Goal: Ask a question

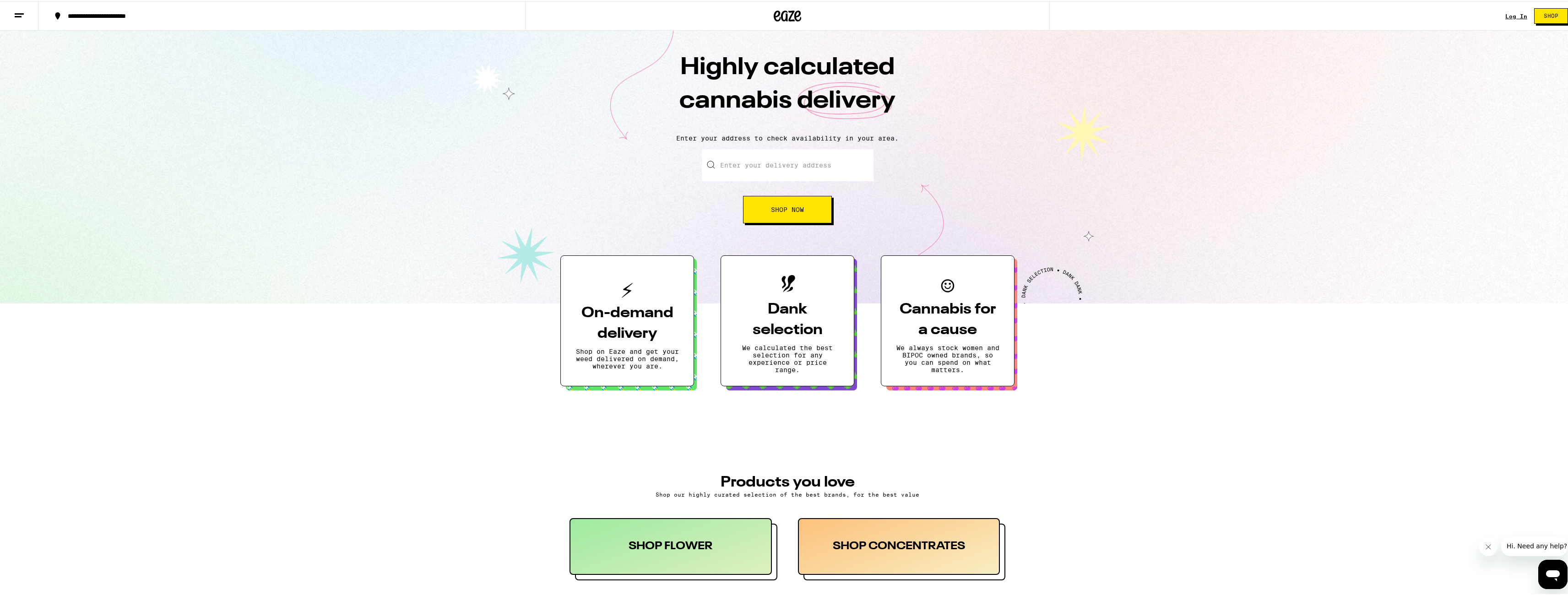
click at [1555, 567] on icon "Open messaging window" at bounding box center [1553, 574] width 16 height 16
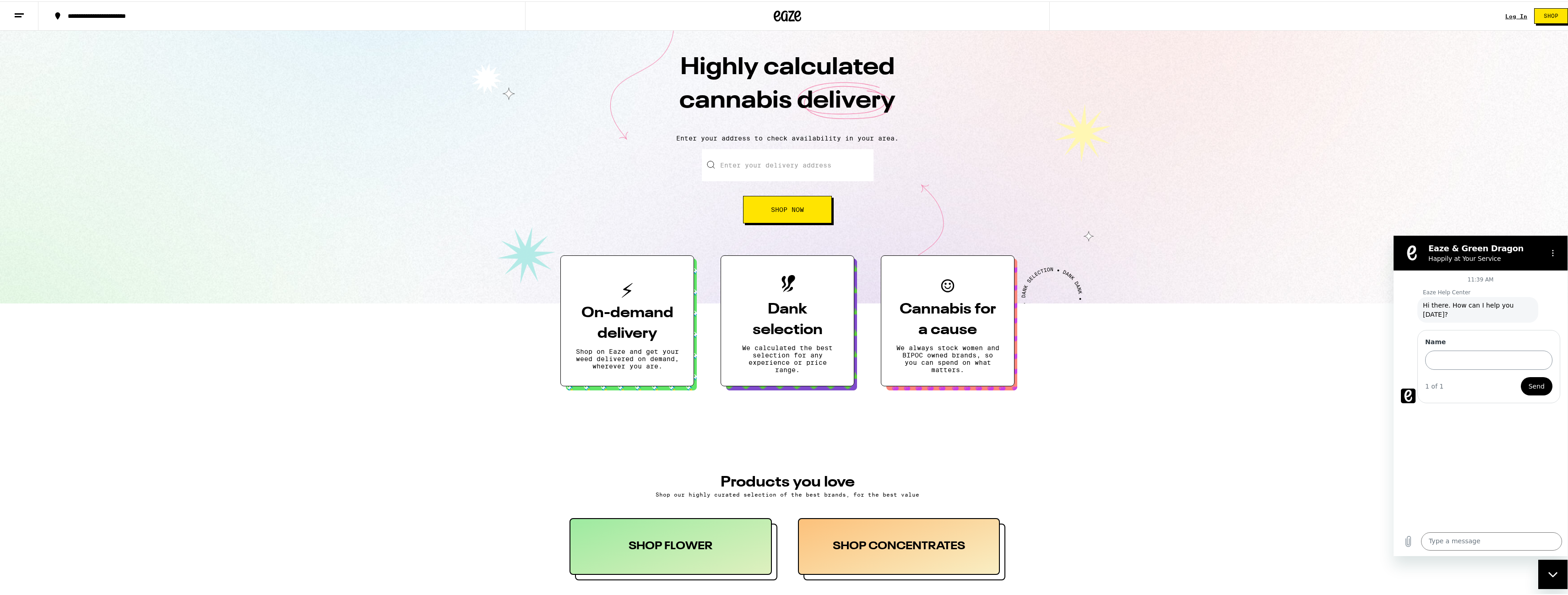
click at [1466, 354] on input "Name" at bounding box center [1488, 360] width 127 height 19
type input "[PERSON_NAME] from Eaze Consumer Engineering"
click at [1539, 380] on span "Send" at bounding box center [1536, 386] width 16 height 11
click at [1457, 539] on textarea at bounding box center [1492, 541] width 141 height 18
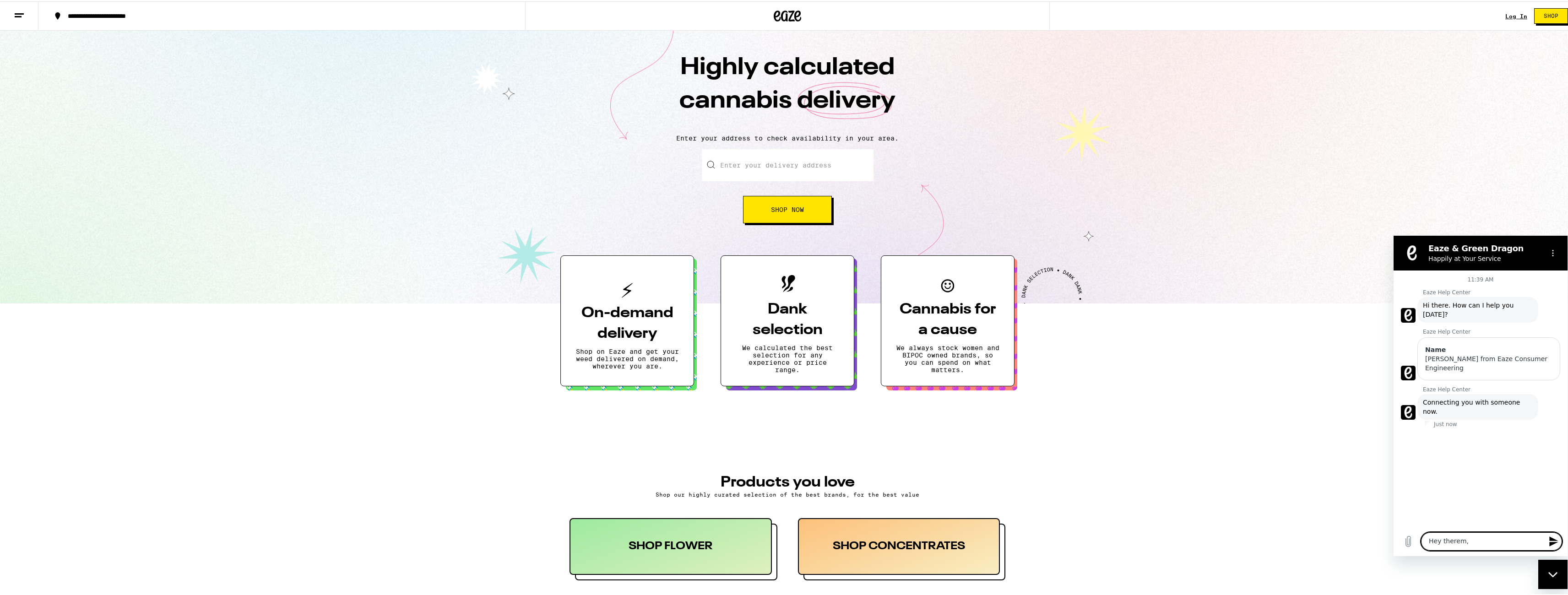
type textarea "Hey therem,"
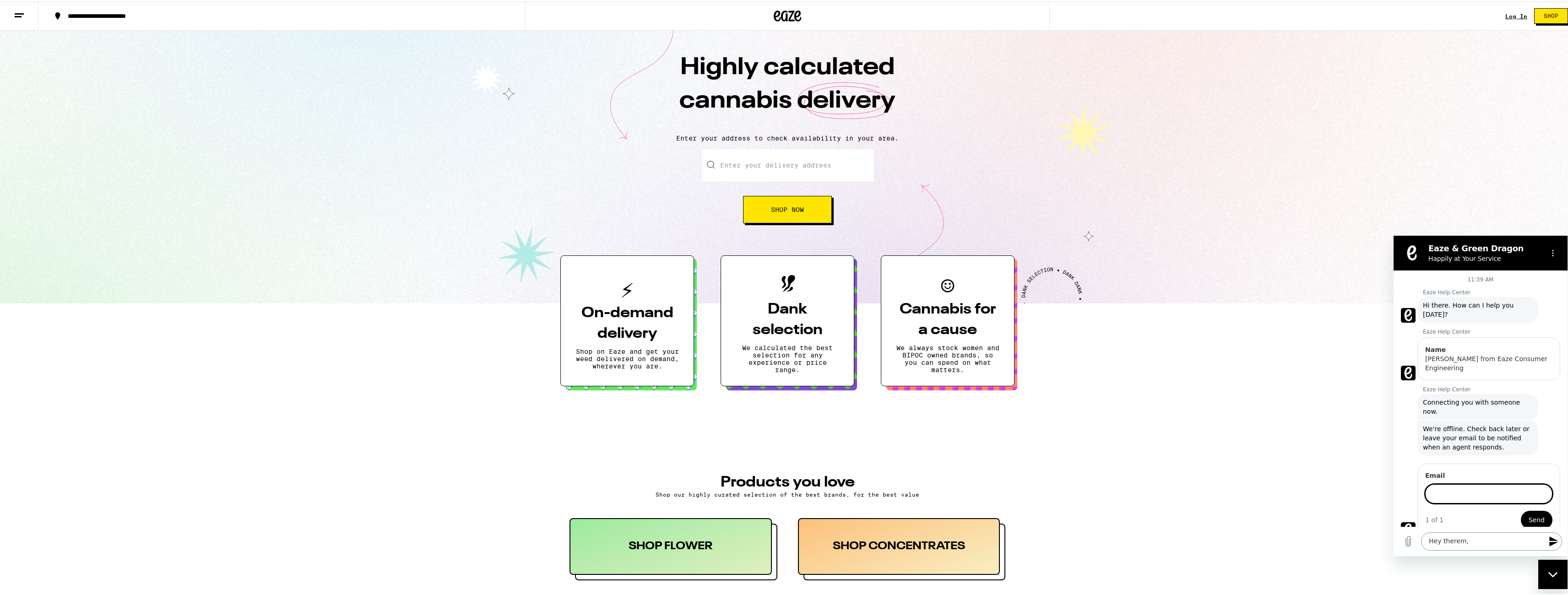
type input ","
click at [1479, 482] on input "," at bounding box center [1488, 492] width 127 height 19
type input "[PERSON_NAME].[PERSON_NAME]@ea"
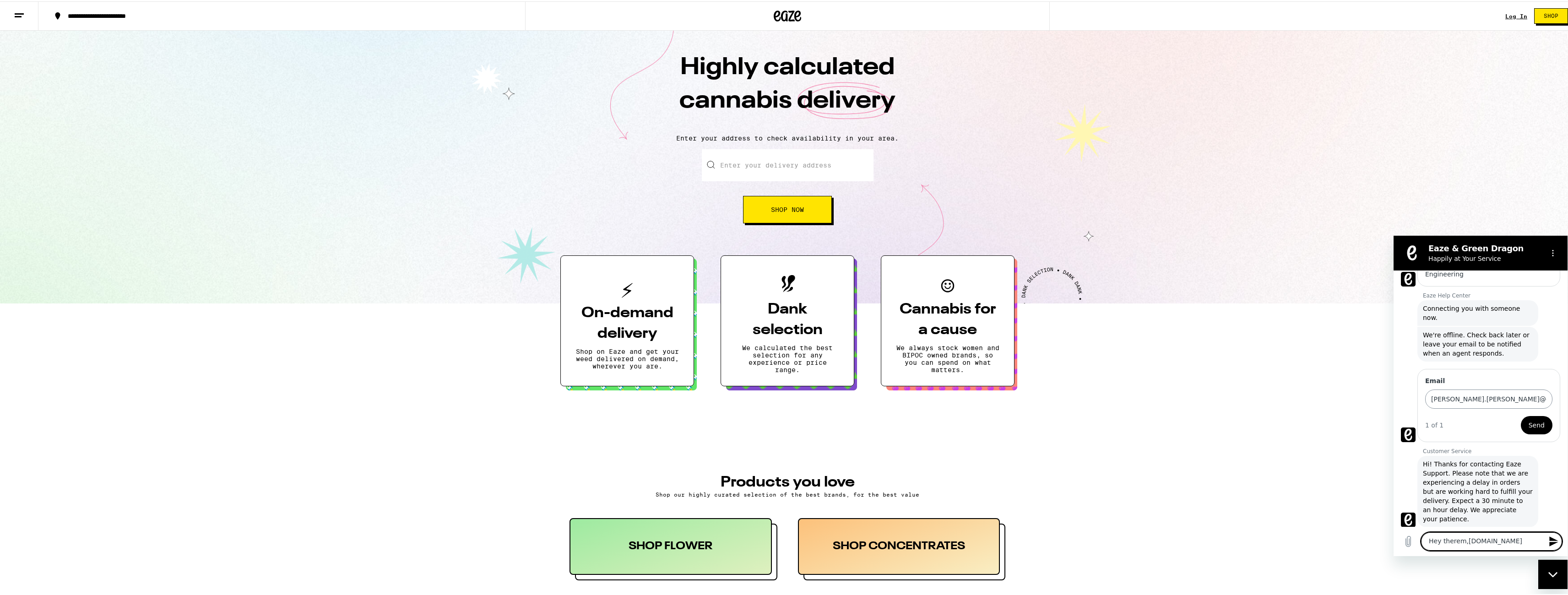
scroll to position [96, 0]
type textarea "Hey therem,[DOMAIN_NAME]"
click at [1490, 387] on input "[PERSON_NAME].[PERSON_NAME]@ea" at bounding box center [1488, 397] width 127 height 19
type input "[PERSON_NAME][EMAIL_ADDRESS][PERSON_NAME][DOMAIN_NAME]"
click at [1532, 417] on span "Send" at bounding box center [1536, 423] width 16 height 11
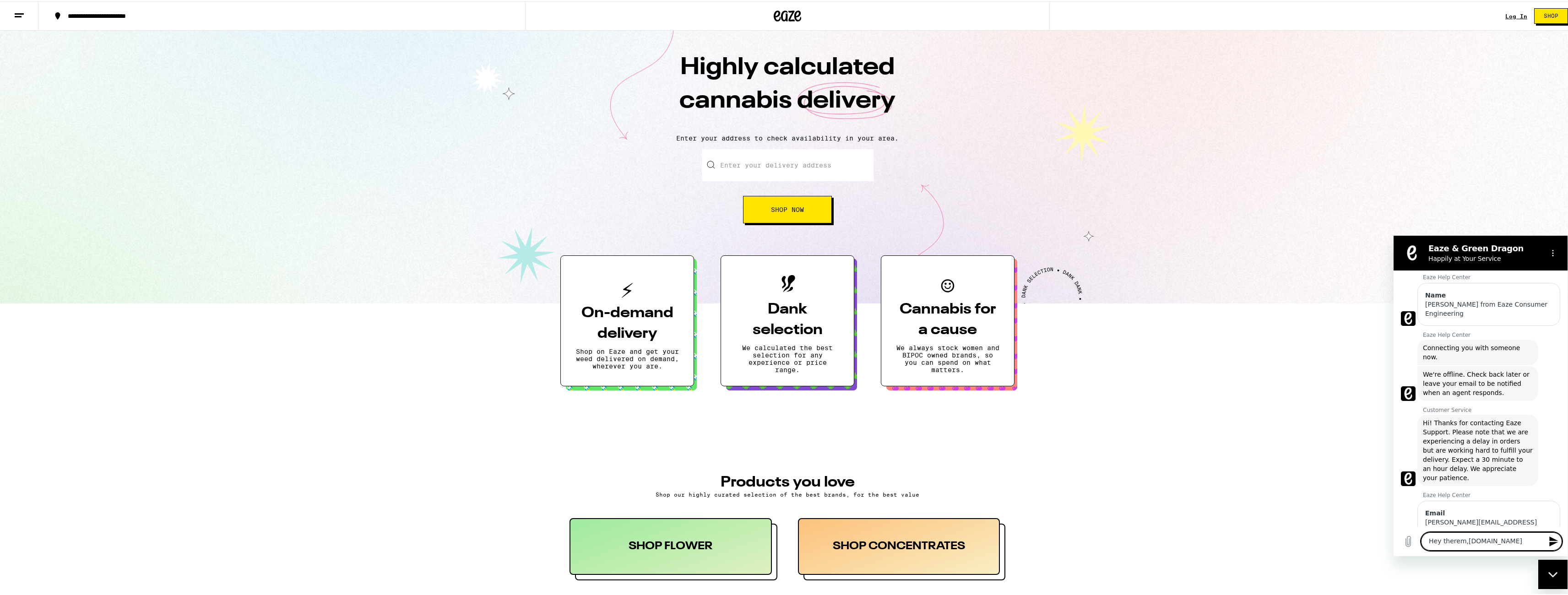
scroll to position [54, 0]
click at [1493, 540] on textarea "Hey therem,[DOMAIN_NAME]" at bounding box center [1492, 541] width 141 height 18
type textarea "Hey there, I'm testing the new AI chat widget. Anyone home?"
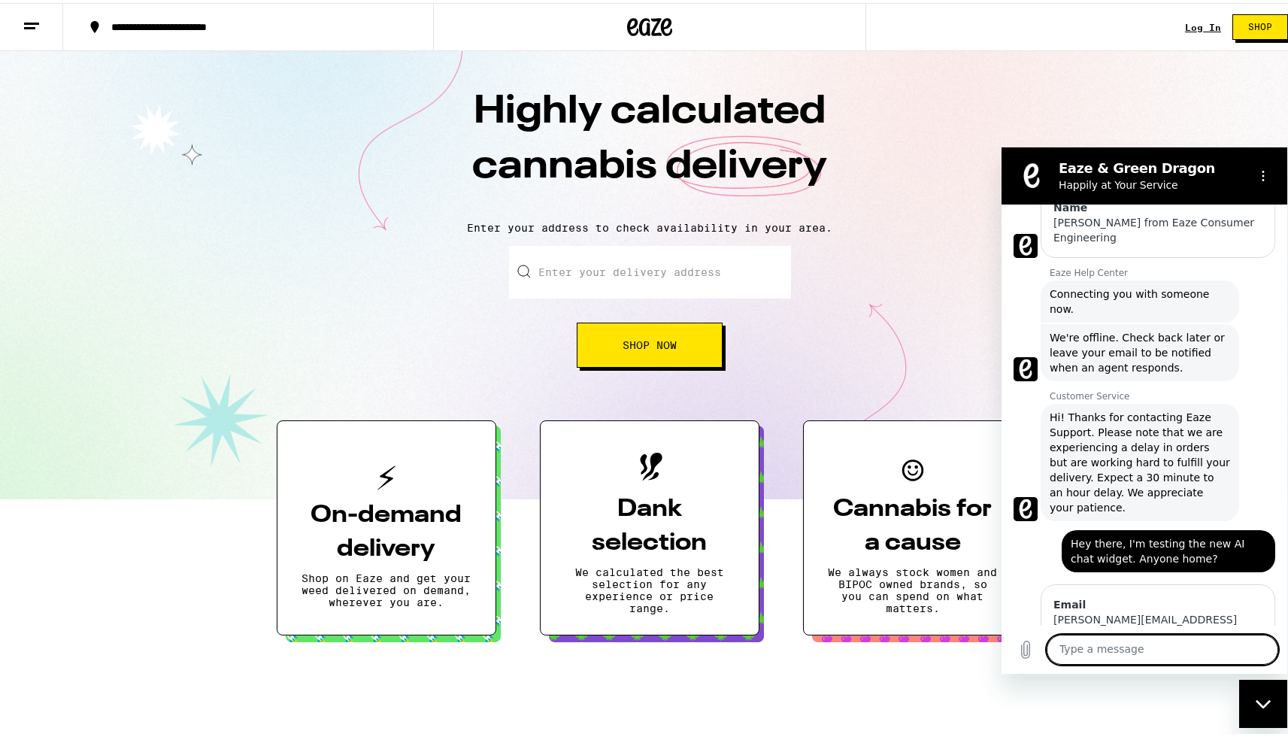
scroll to position [19, 0]
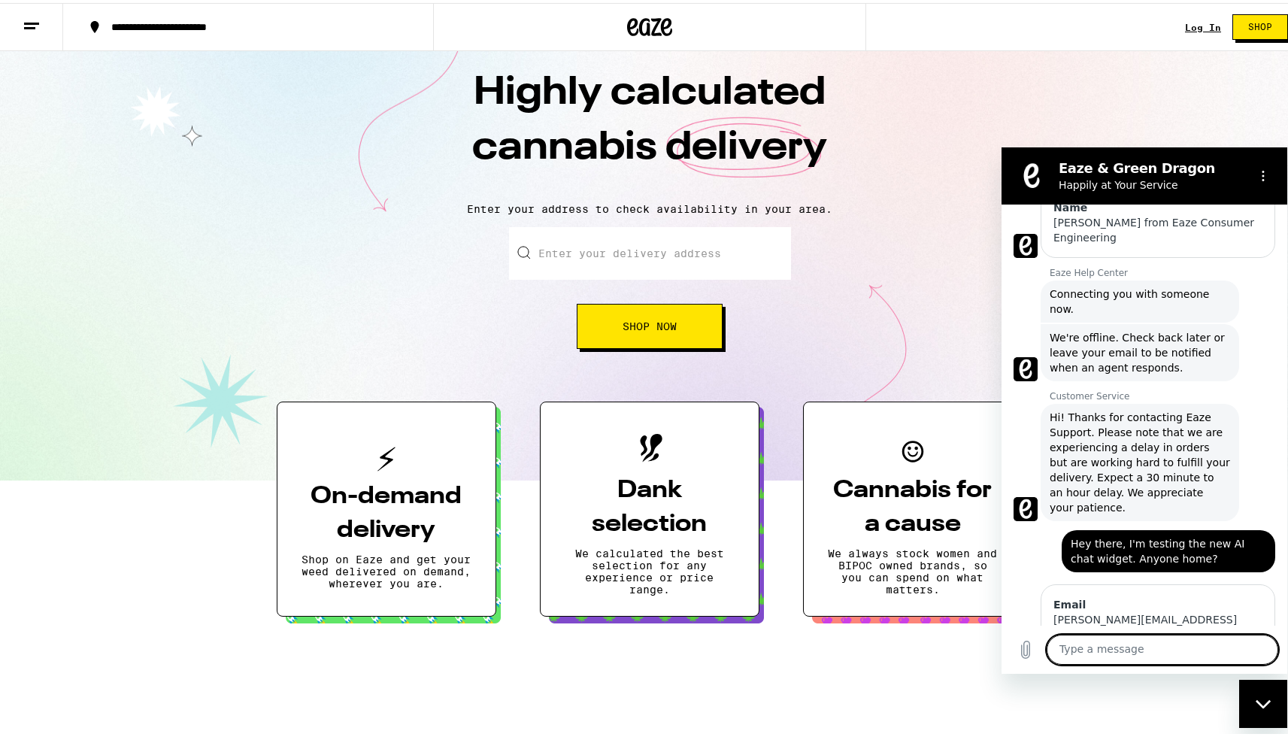
click at [1172, 664] on textarea at bounding box center [1163, 650] width 232 height 30
click at [1173, 584] on div "Email [PERSON_NAME][EMAIL_ADDRESS][PERSON_NAME][DOMAIN_NAME]" at bounding box center [1158, 619] width 235 height 71
click at [1255, 693] on div "Close messaging window" at bounding box center [1263, 703] width 45 height 45
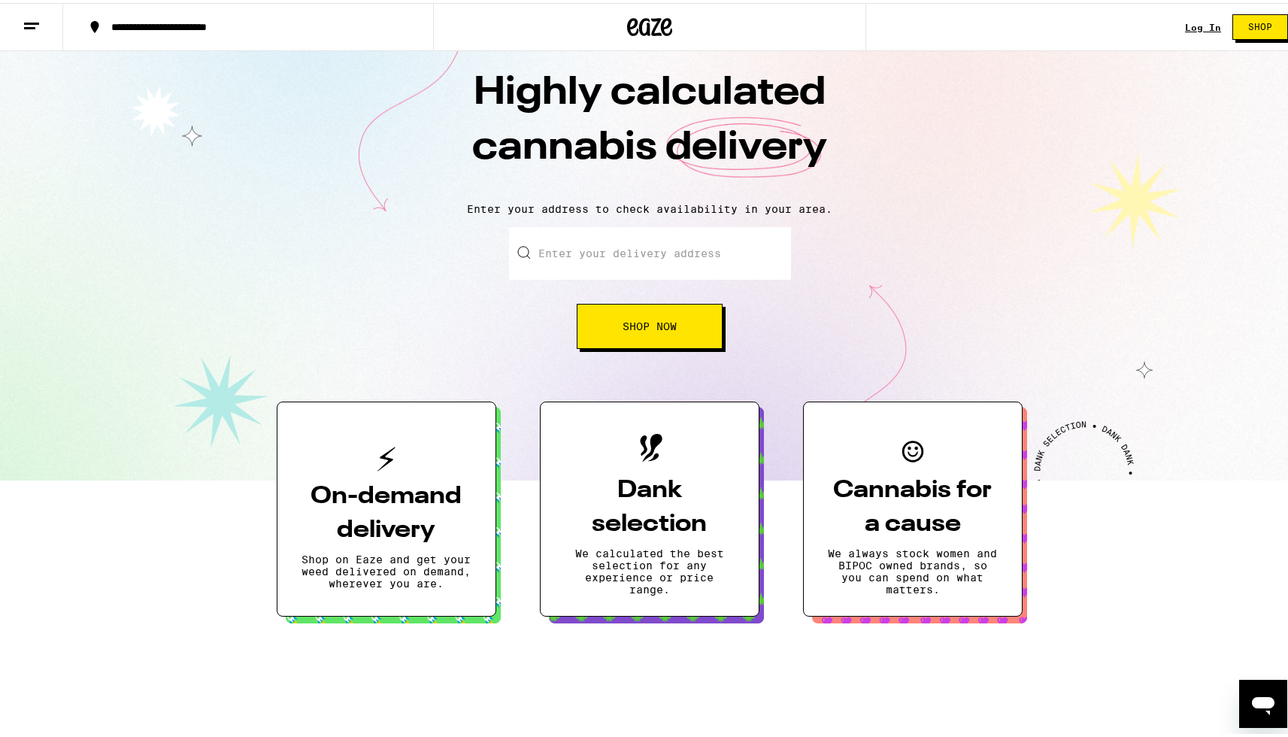
click at [1255, 693] on icon "Open messaging window" at bounding box center [1263, 703] width 27 height 27
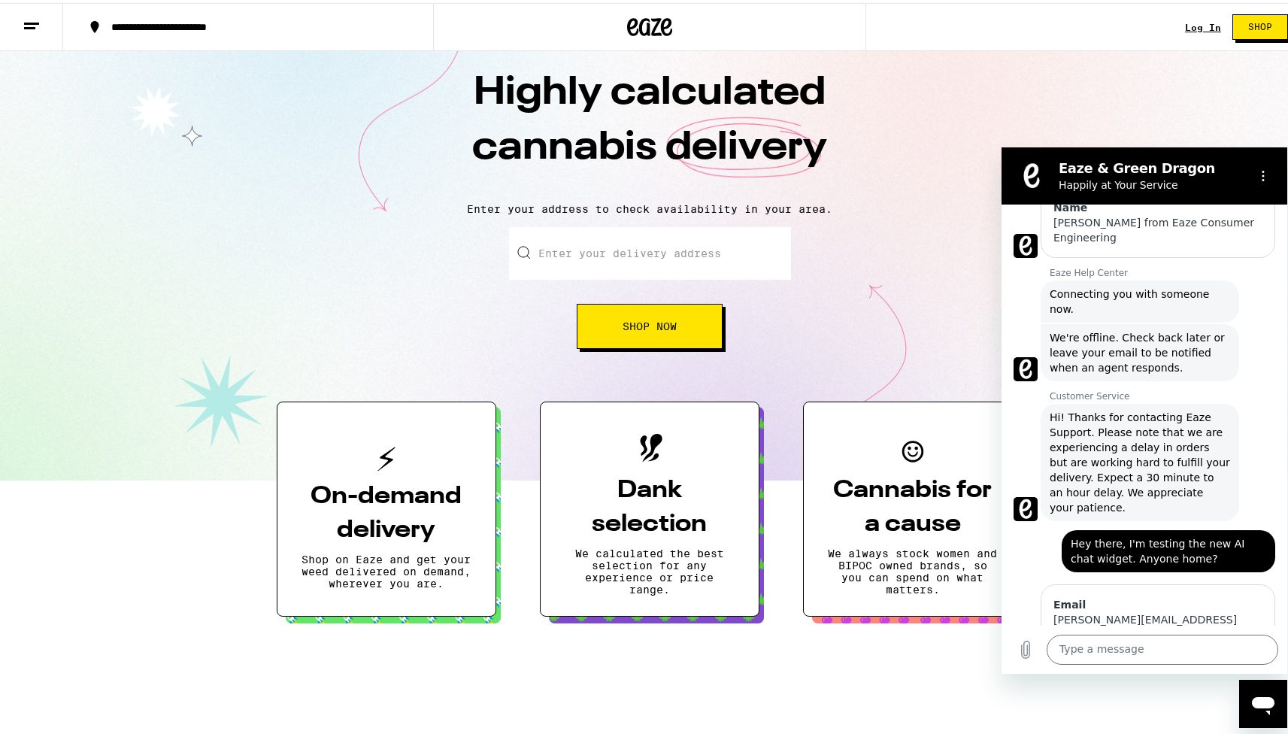
scroll to position [0, 0]
click at [1258, 702] on icon "Close messaging window" at bounding box center [1262, 703] width 15 height 8
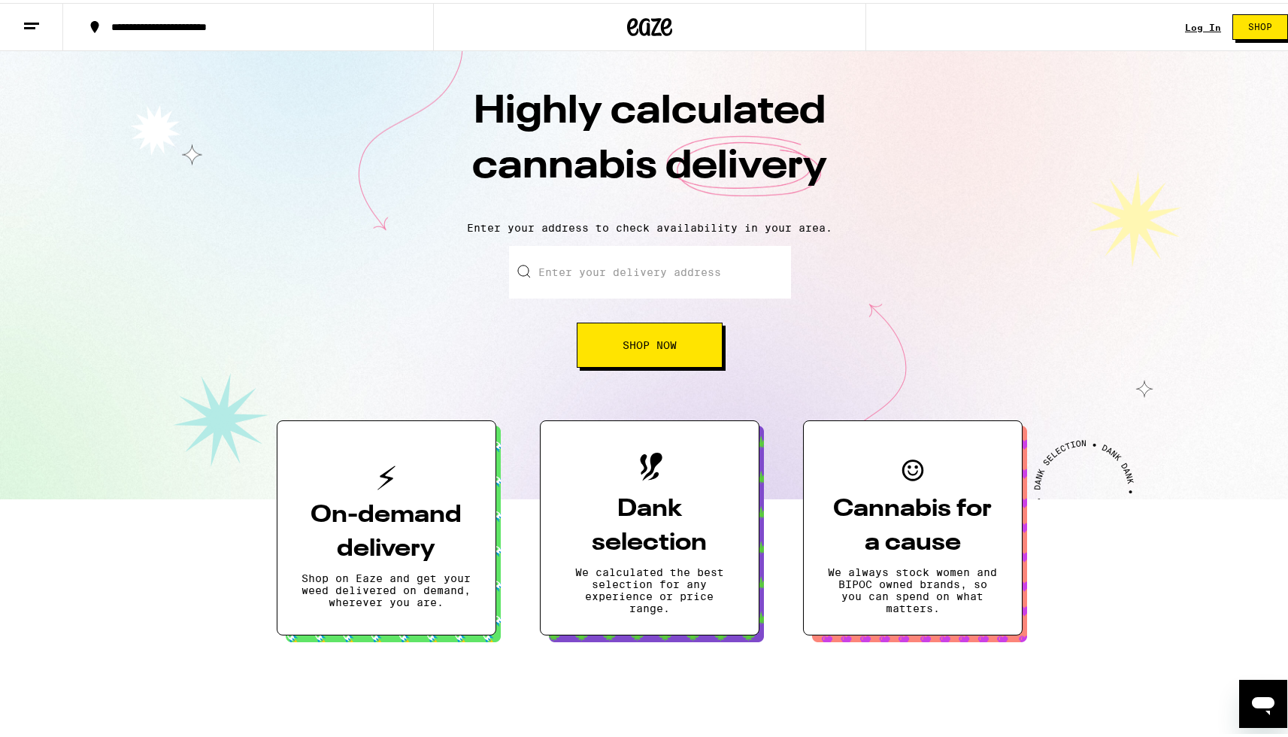
click at [1264, 706] on icon "Open messaging window" at bounding box center [1263, 706] width 23 height 18
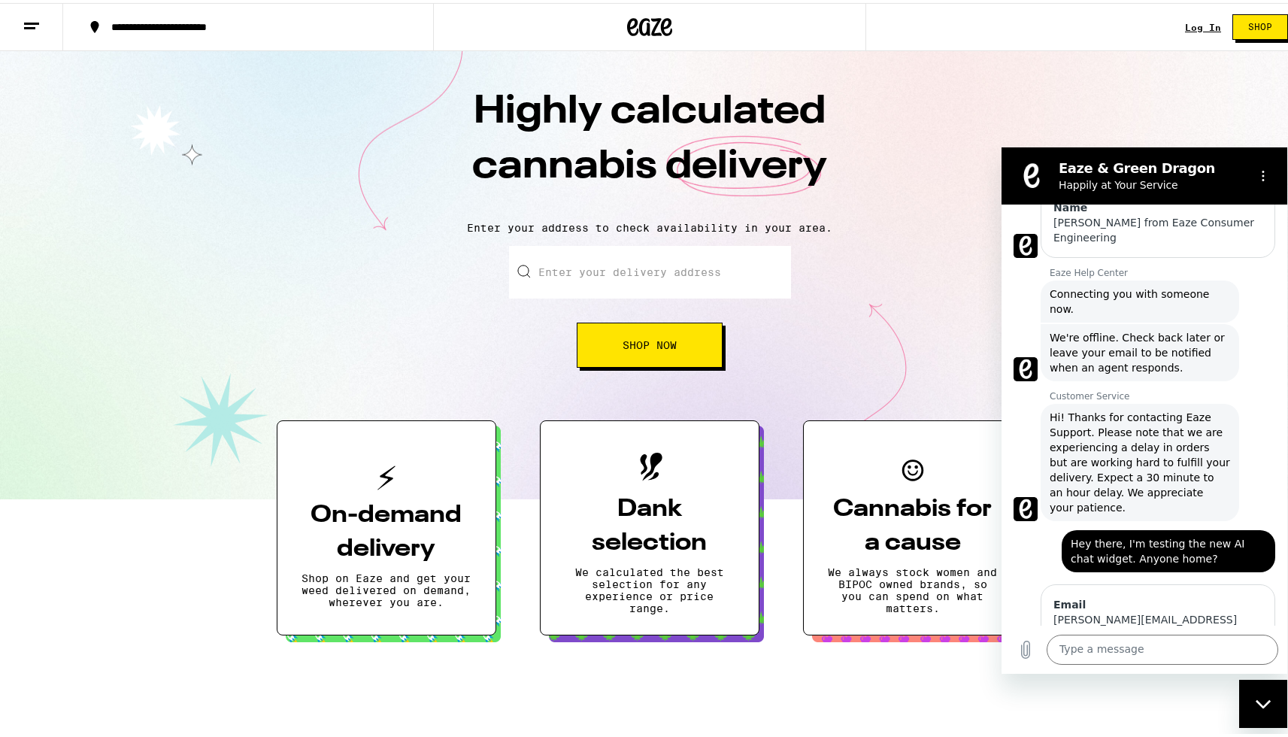
click at [1264, 706] on icon "Close messaging window" at bounding box center [1264, 704] width 16 height 10
